Goal: Information Seeking & Learning: Check status

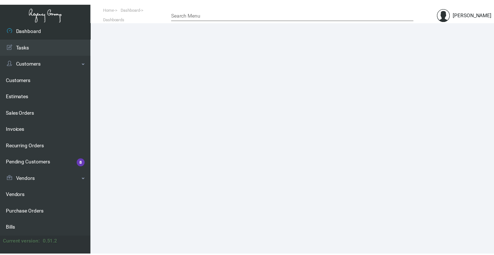
scroll to position [146, 0]
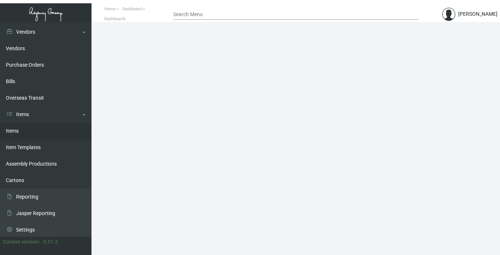
click at [16, 127] on link "Items" at bounding box center [45, 131] width 91 height 16
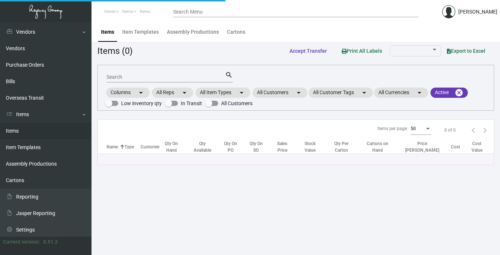
click at [126, 75] on input "Search" at bounding box center [165, 77] width 119 height 6
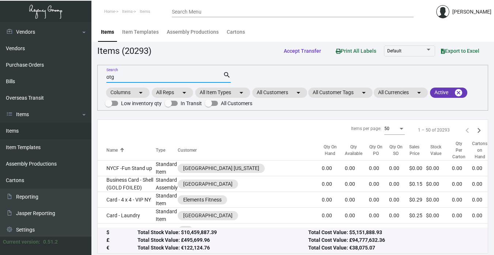
type input "otg"
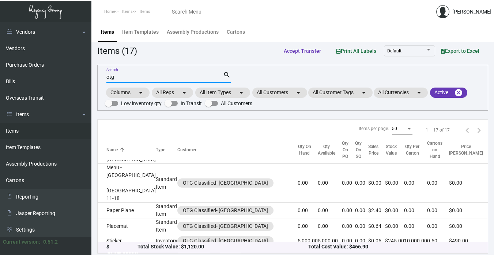
scroll to position [243, 0]
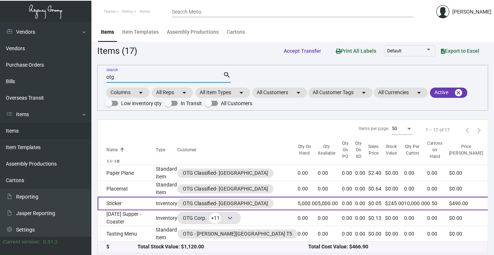
click at [128, 196] on td "Sticker" at bounding box center [127, 203] width 58 height 14
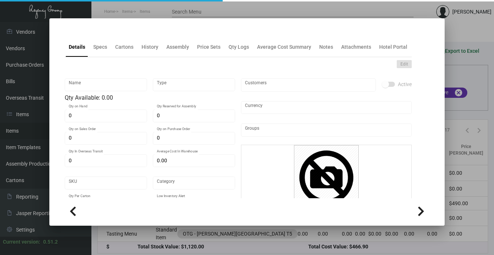
type input "Sticker"
type input "Inventory"
type input "5,000"
type input "$ 0.03676"
type input "Standard"
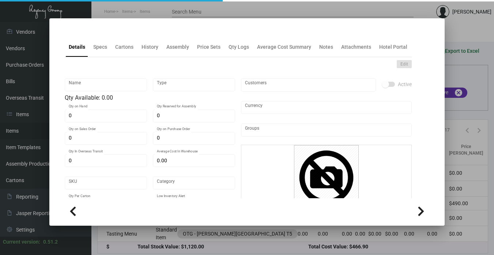
type input "10,000"
type input "$ 0.01838"
type input "$ 0.049"
checkbox input "true"
type input "United States Dollar $"
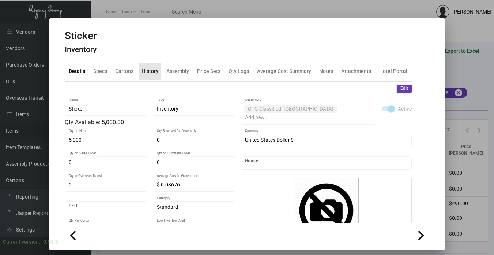
click at [149, 72] on div "History" at bounding box center [150, 71] width 17 height 8
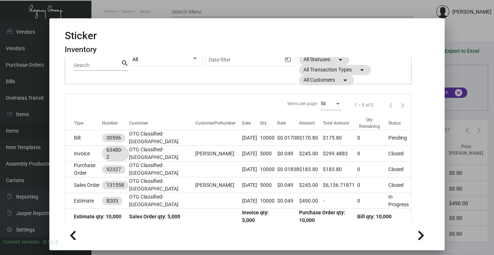
scroll to position [72, 0]
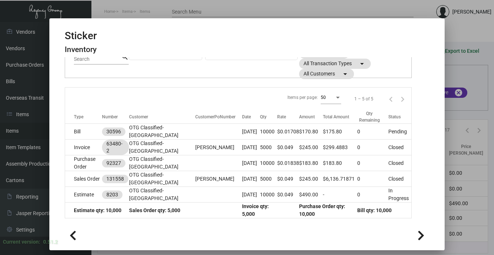
click at [429, 154] on ng-component "Sticker Inventory Details Specs Cartons History Assembly Price Sets Qty Logs Av…" at bounding box center [247, 139] width 365 height 218
click at [461, 144] on div at bounding box center [247, 127] width 494 height 255
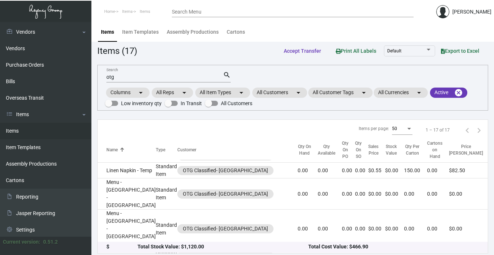
scroll to position [133, 0]
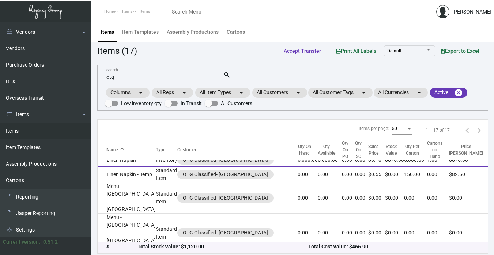
click at [113, 166] on td "Linen Napkin" at bounding box center [127, 160] width 58 height 14
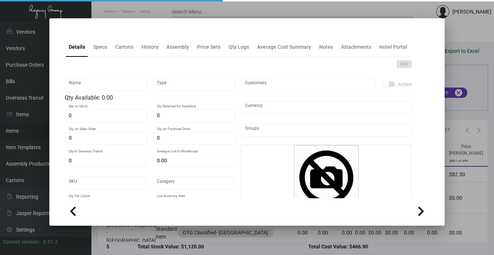
type input "Linen Napkin"
type input "Inventory"
type input "5,000"
type input "$ 0.075"
type input "Overseas"
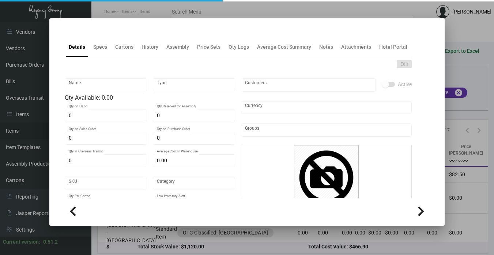
type input "5,000"
type input "$ 0.075"
type input "$ 0.175"
checkbox input "true"
type input "United States Dollar $"
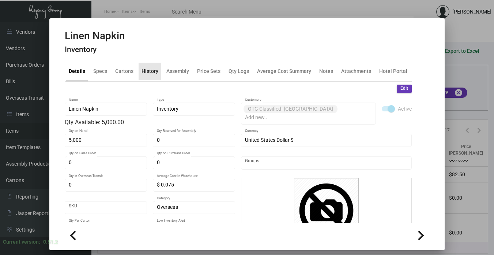
click at [144, 68] on div "History" at bounding box center [150, 71] width 17 height 8
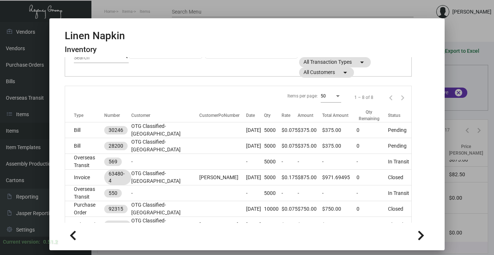
scroll to position [110, 0]
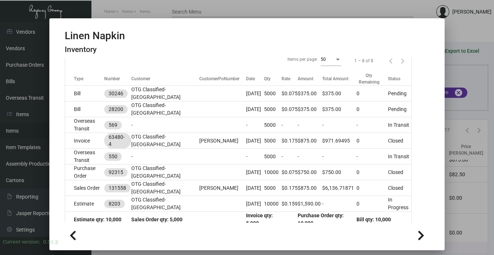
click at [459, 131] on div at bounding box center [247, 127] width 494 height 255
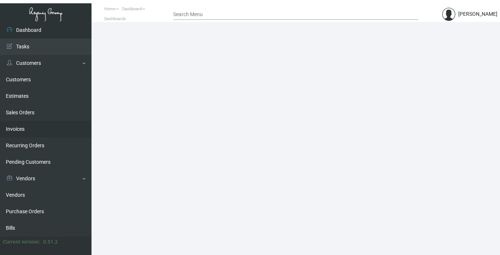
drag, startPoint x: 20, startPoint y: 125, endPoint x: 40, endPoint y: 124, distance: 19.8
click at [20, 125] on link "Invoices" at bounding box center [45, 129] width 91 height 16
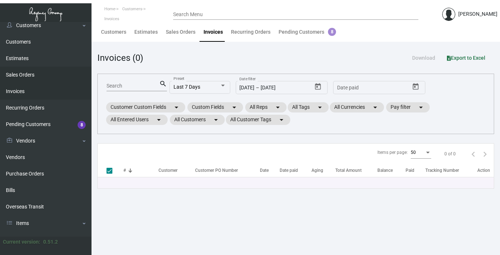
scroll to position [146, 0]
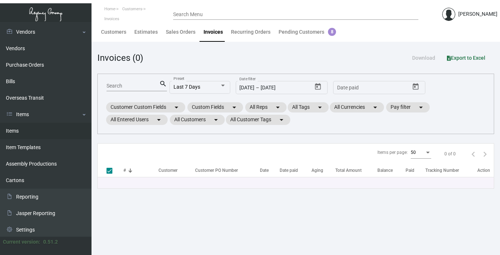
click at [18, 129] on link "Items" at bounding box center [45, 131] width 91 height 16
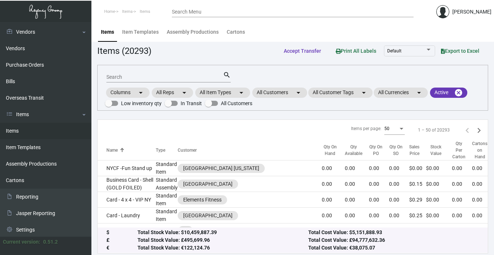
click at [143, 76] on input "Search" at bounding box center [164, 77] width 117 height 6
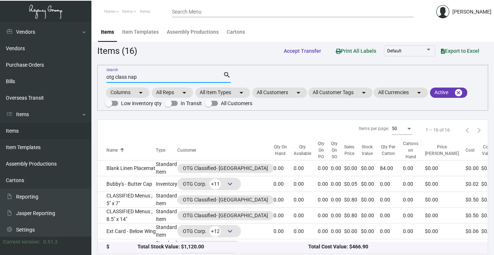
type input "otg class nap"
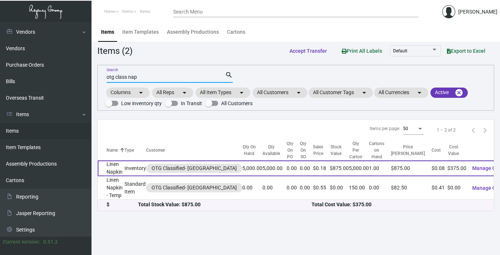
click at [119, 171] on td "Linen Napkin" at bounding box center [111, 168] width 27 height 16
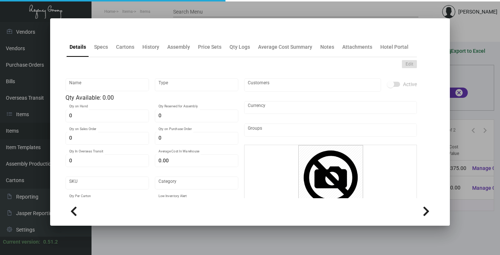
type input "Linen Napkin"
type input "Inventory"
type input "5,000"
type input "$ 0.075"
type input "Overseas"
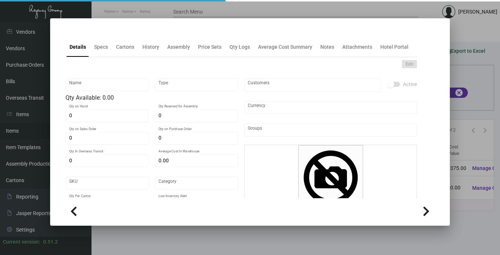
type input "5,000"
type input "$ 0.075"
type input "$ 0.175"
checkbox input "true"
type input "United States Dollar $"
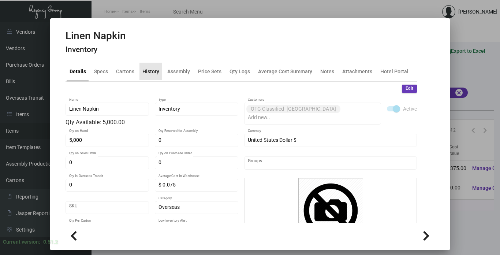
click at [152, 72] on div "History" at bounding box center [150, 71] width 17 height 8
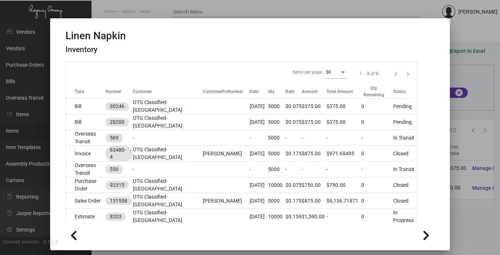
scroll to position [110, 0]
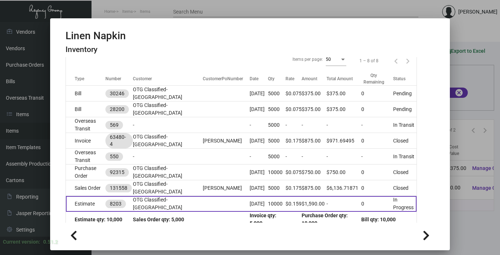
click at [203, 202] on td at bounding box center [226, 204] width 47 height 16
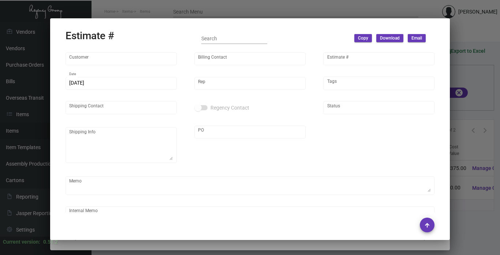
type input "OTG Classified- [GEOGRAPHIC_DATA]"
type input "Steve Gornic"
type input "8203"
type input "7/16/2022"
type input "Yossi Loeb"
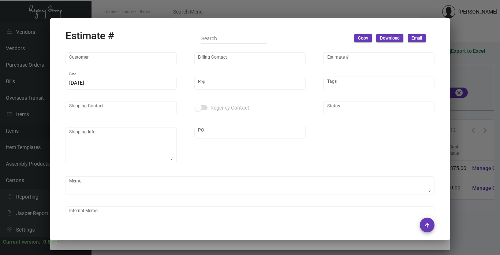
type input "Luis Ross"
type input "United States Dollar $"
type input "$ 0.00"
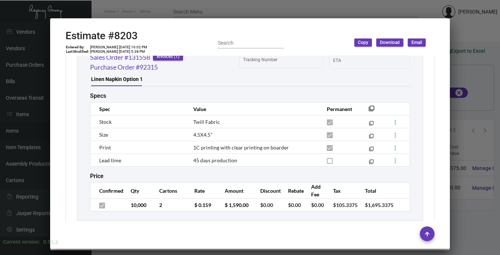
scroll to position [690, 0]
